Goal: Task Accomplishment & Management: Complete application form

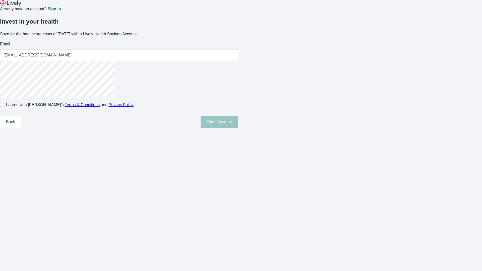
click at [4, 107] on input "I agree with Lively’s Terms & Conditions and Privacy Policy" at bounding box center [2, 105] width 4 height 4
checkbox input "true"
click at [238, 128] on button "Open Account" at bounding box center [219, 122] width 37 height 12
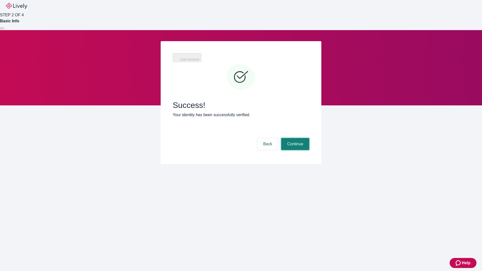
click at [295, 138] on button "Continue" at bounding box center [295, 144] width 28 height 12
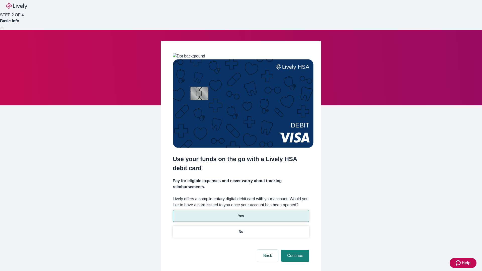
click at [241, 214] on p "Yes" at bounding box center [241, 216] width 6 height 5
click at [295, 250] on button "Continue" at bounding box center [295, 256] width 28 height 12
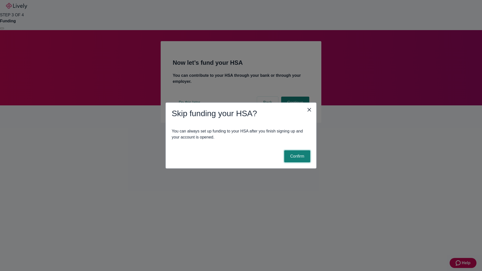
click at [297, 157] on button "Confirm" at bounding box center [297, 157] width 26 height 12
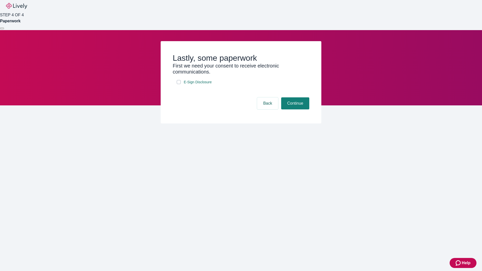
click at [179, 84] on input "E-Sign Disclosure" at bounding box center [179, 82] width 4 height 4
checkbox input "true"
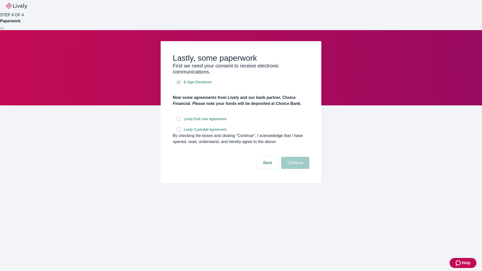
click at [179, 121] on input "Lively End User Agreement" at bounding box center [179, 119] width 4 height 4
checkbox input "true"
click at [179, 132] on input "Lively Custodial Agreement" at bounding box center [179, 130] width 4 height 4
checkbox input "true"
click at [295, 169] on button "Continue" at bounding box center [295, 163] width 28 height 12
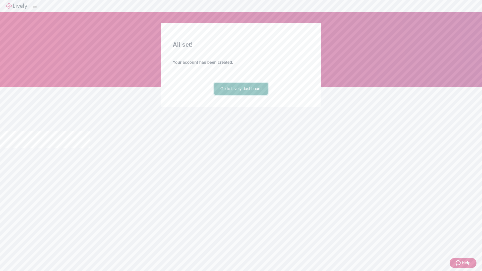
click at [241, 95] on link "Go to Lively dashboard" at bounding box center [242, 89] width 54 height 12
